Goal: Navigation & Orientation: Find specific page/section

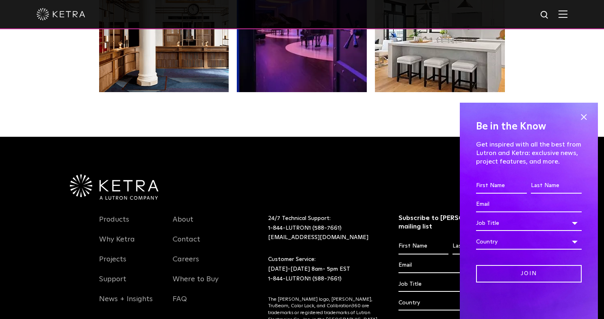
drag, startPoint x: 606, startPoint y: 35, endPoint x: 559, endPoint y: 217, distance: 187.8
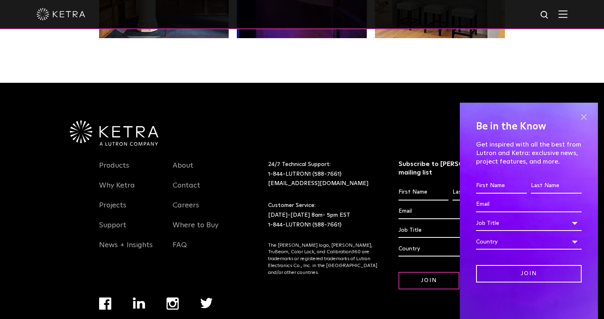
click at [585, 116] on span at bounding box center [583, 117] width 12 height 12
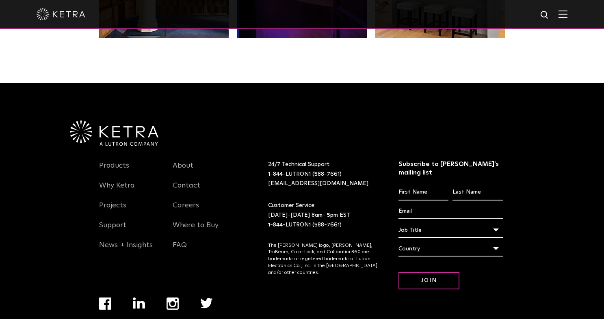
click at [177, 298] on img "Navigation Menu" at bounding box center [172, 304] width 12 height 12
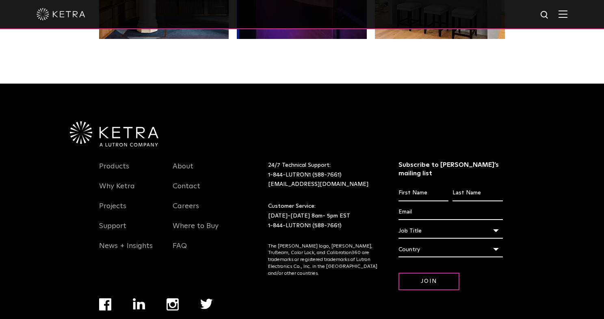
scroll to position [1705, 0]
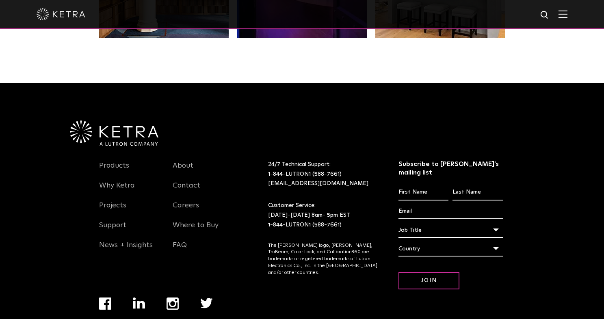
click at [104, 298] on ul "Navigation Menu" at bounding box center [166, 314] width 135 height 32
click at [104, 298] on img "Navigation Menu" at bounding box center [105, 304] width 12 height 12
